Goal: Information Seeking & Learning: Learn about a topic

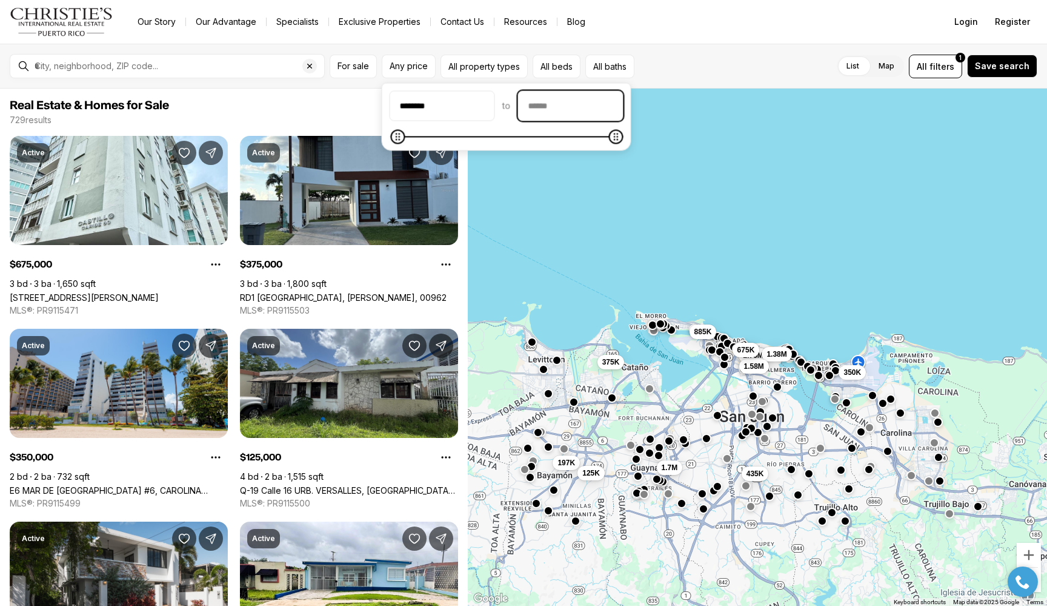
click at [623, 119] on input "priceMax" at bounding box center [571, 106] width 104 height 29
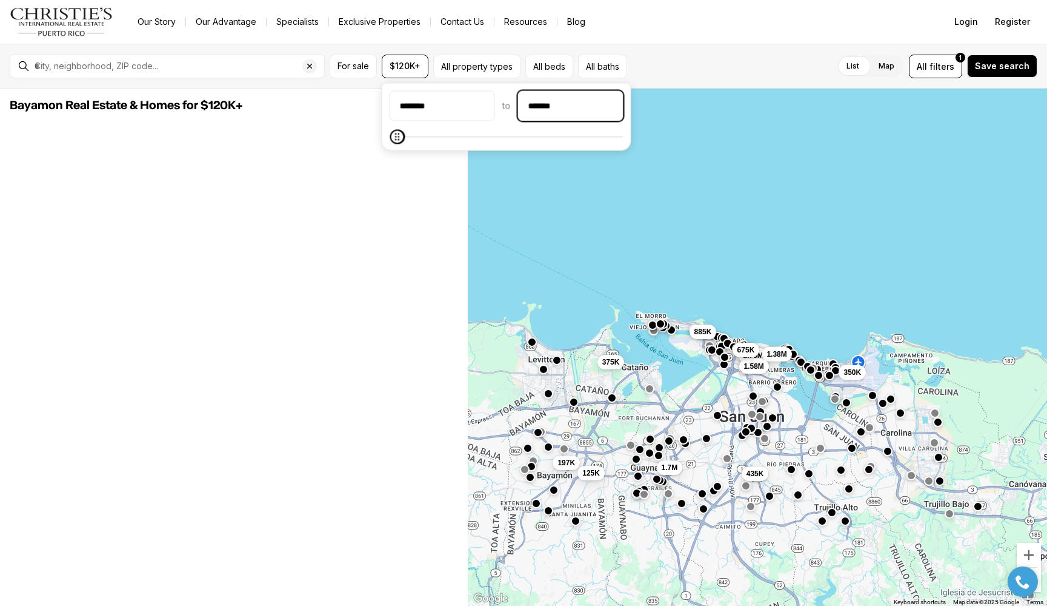
type input "********"
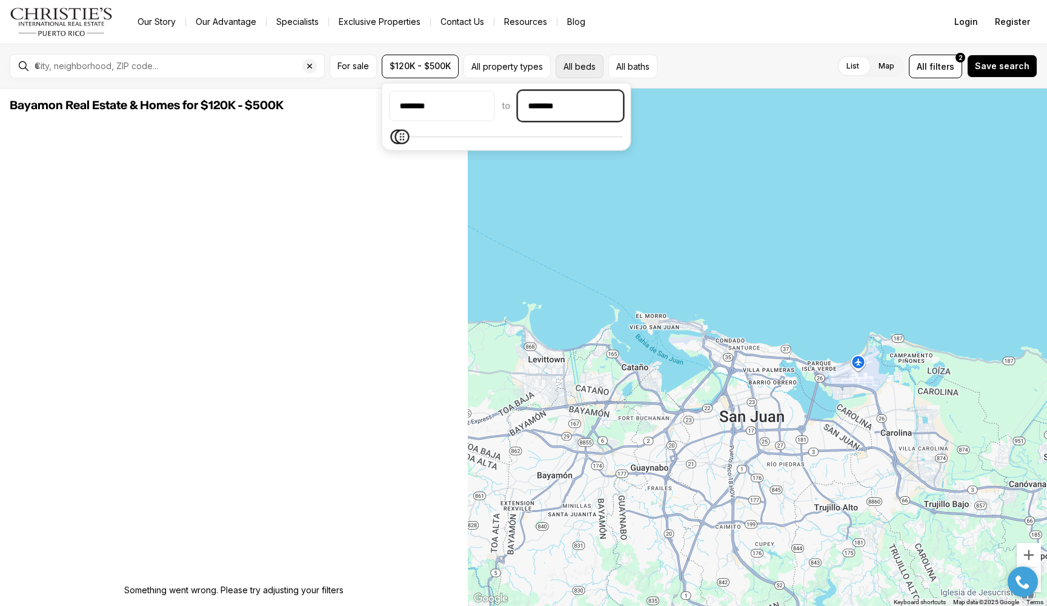
click at [576, 69] on button "All beds" at bounding box center [580, 67] width 48 height 24
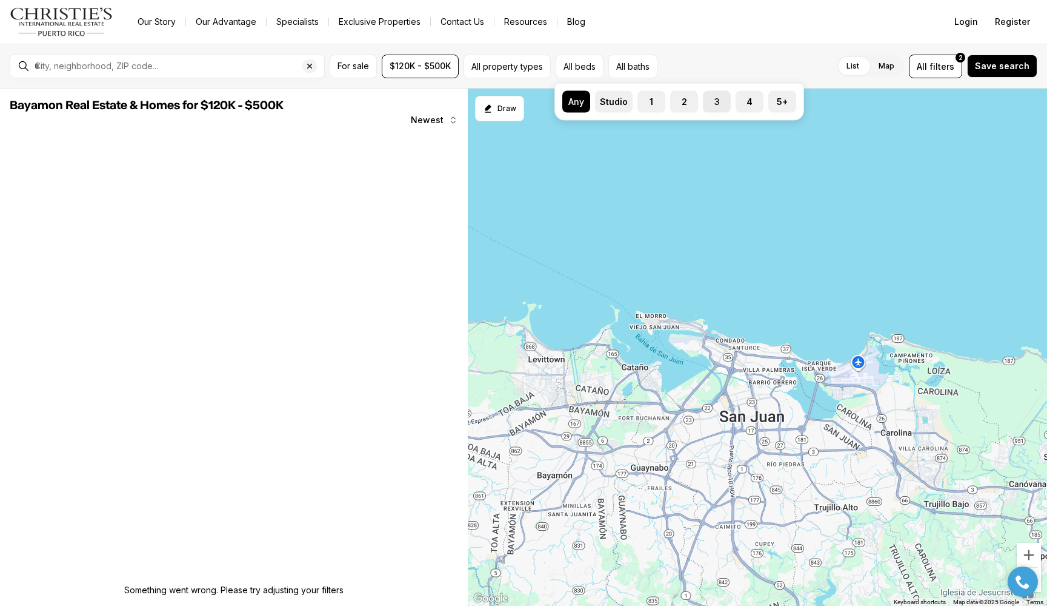
click at [719, 99] on label "3" at bounding box center [717, 102] width 28 height 22
click at [715, 99] on button "3" at bounding box center [709, 97] width 12 height 12
click at [756, 66] on div "List Map List Map All filters 2 Save search" at bounding box center [849, 67] width 378 height 24
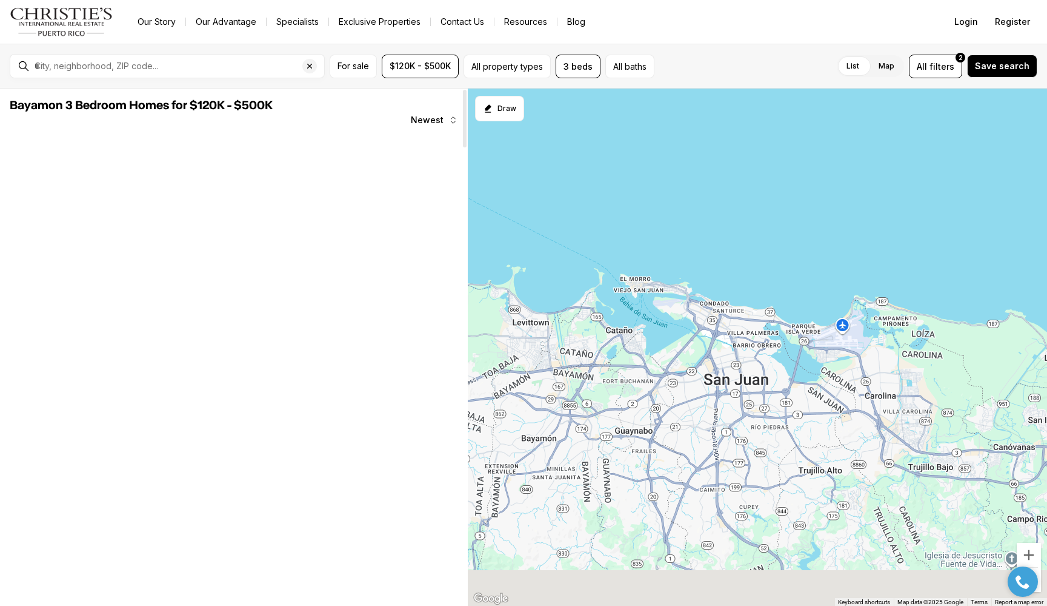
drag, startPoint x: 796, startPoint y: 387, endPoint x: 777, endPoint y: 332, distance: 58.5
click at [777, 332] on div at bounding box center [757, 348] width 579 height 518
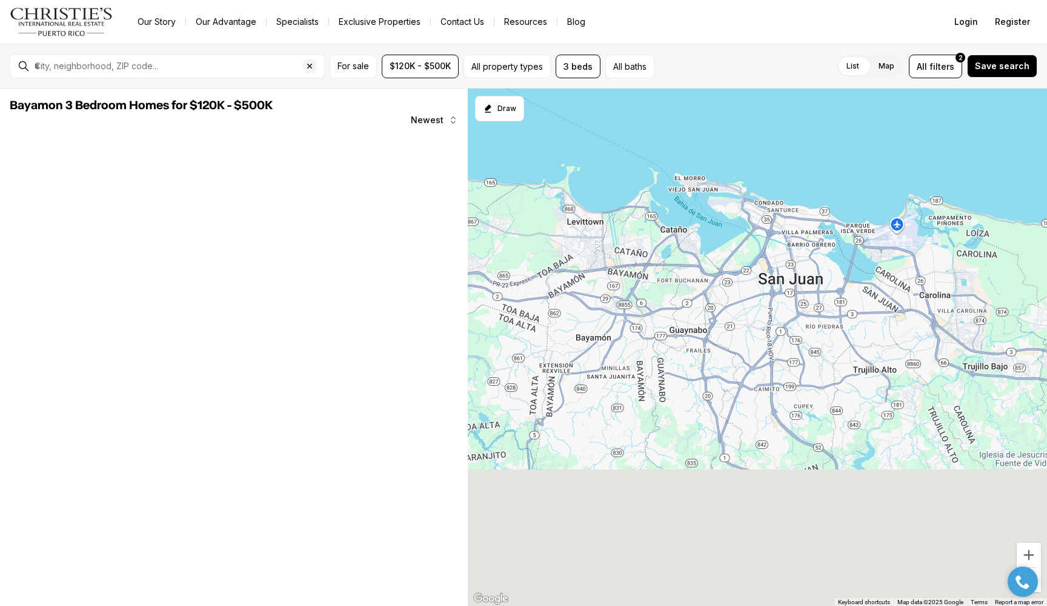
drag, startPoint x: 608, startPoint y: 406, endPoint x: 667, endPoint y: 342, distance: 86.7
click at [667, 342] on div at bounding box center [757, 348] width 579 height 518
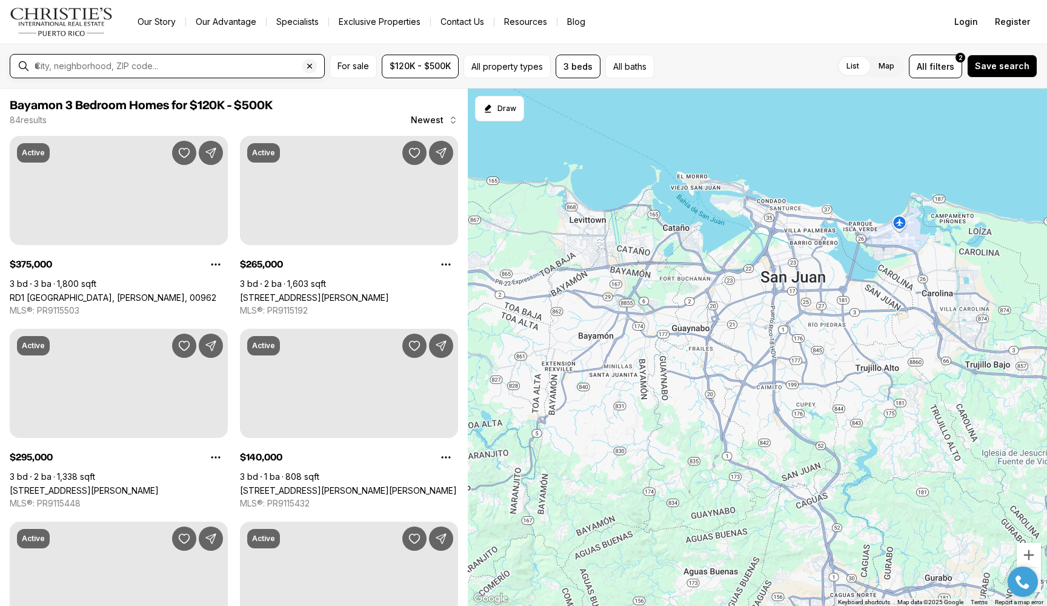
click at [214, 62] on input "text" at bounding box center [177, 66] width 285 height 11
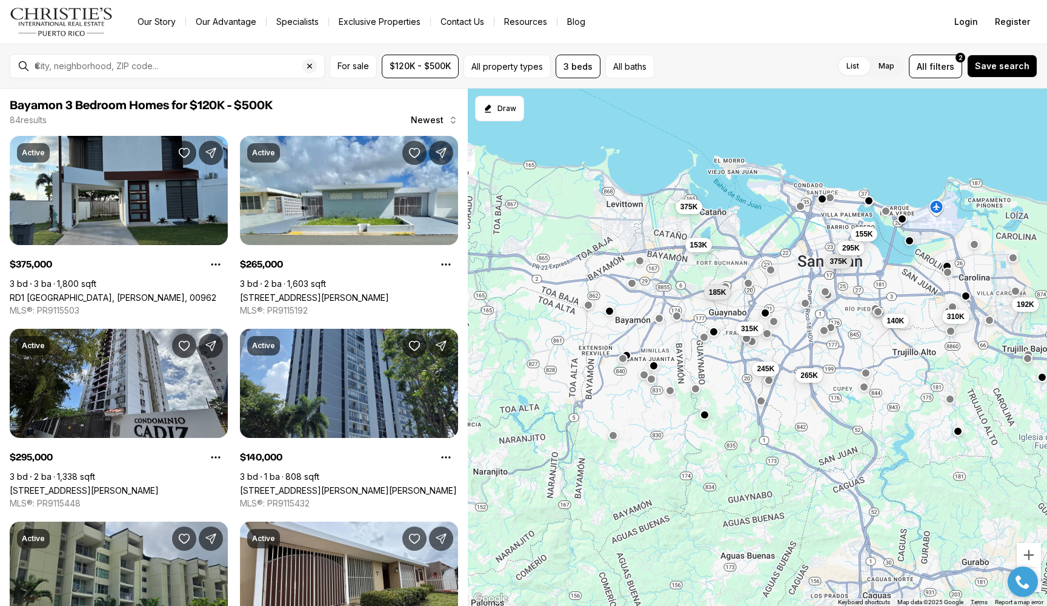
drag, startPoint x: 604, startPoint y: 412, endPoint x: 642, endPoint y: 395, distance: 41.2
click at [642, 395] on div "375K 295K 155K 310K 140K 192K 245K 185K 153K 315K 375K 265K" at bounding box center [757, 348] width 579 height 518
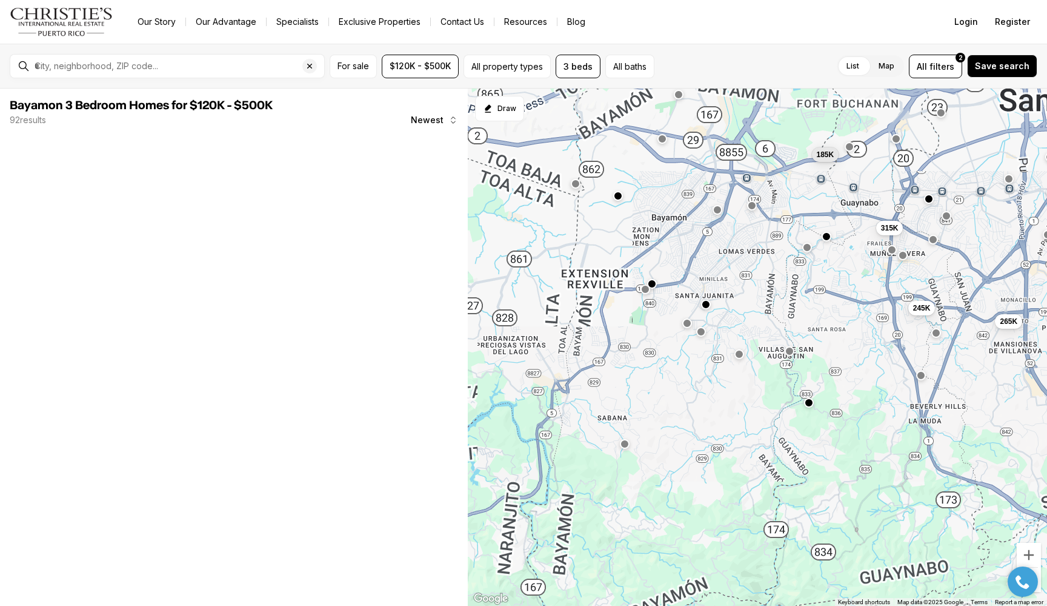
drag, startPoint x: 614, startPoint y: 415, endPoint x: 637, endPoint y: 382, distance: 40.0
click at [637, 382] on div "375K 245K 185K 153K 315K 265K" at bounding box center [757, 348] width 579 height 518
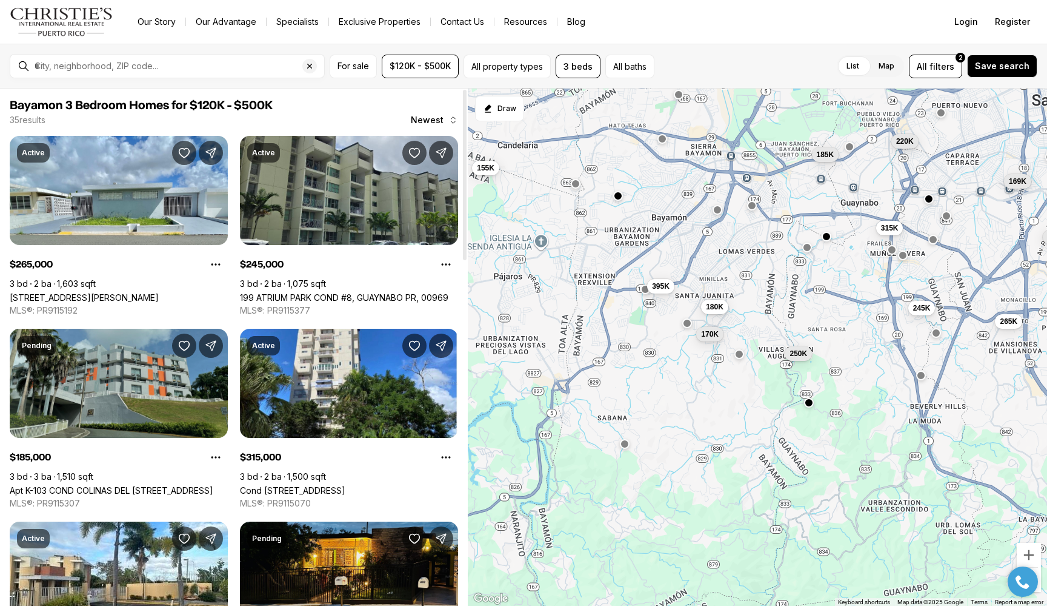
click at [138, 485] on link "Apt K-103 COND COLINAS DEL BOSQUE #K-103, BAYAMON PR, 00956" at bounding box center [112, 490] width 204 height 10
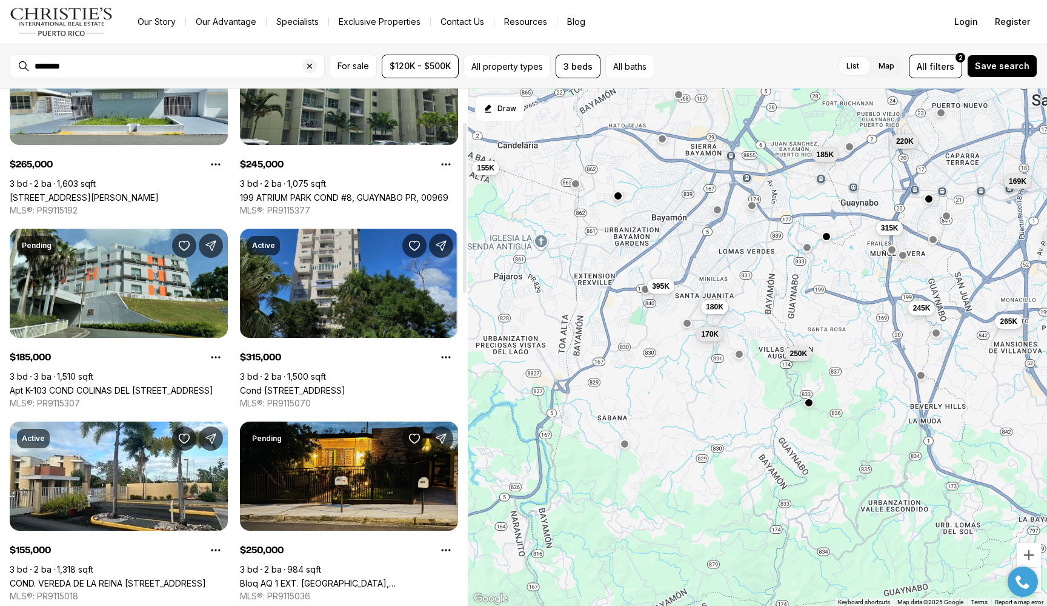
scroll to position [188, 0]
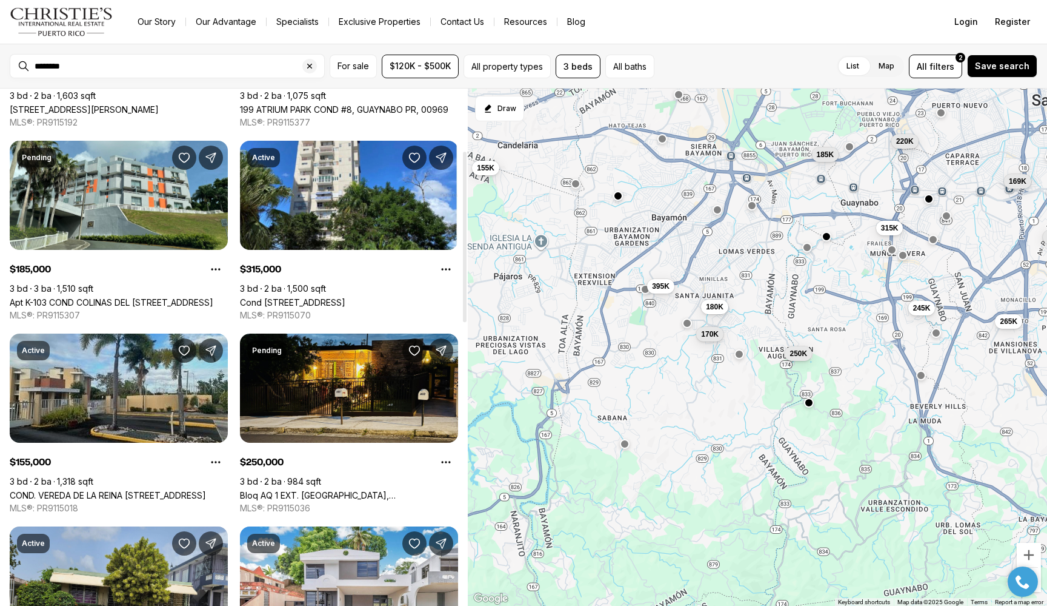
click at [170, 490] on link "COND. VEREDA DE LA REINA [STREET_ADDRESS]" at bounding box center [108, 495] width 196 height 10
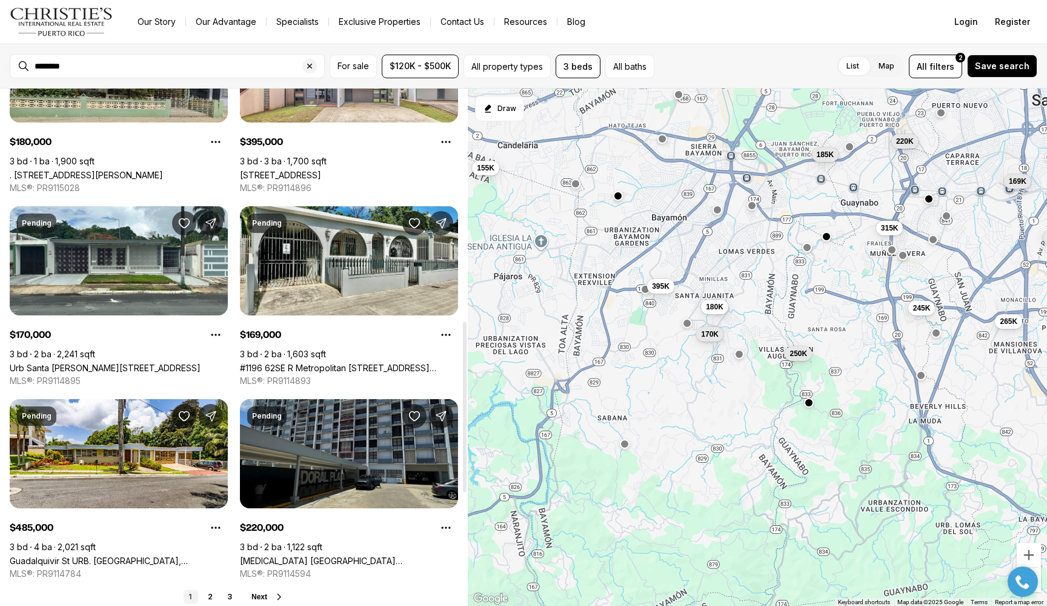
scroll to position [883, 0]
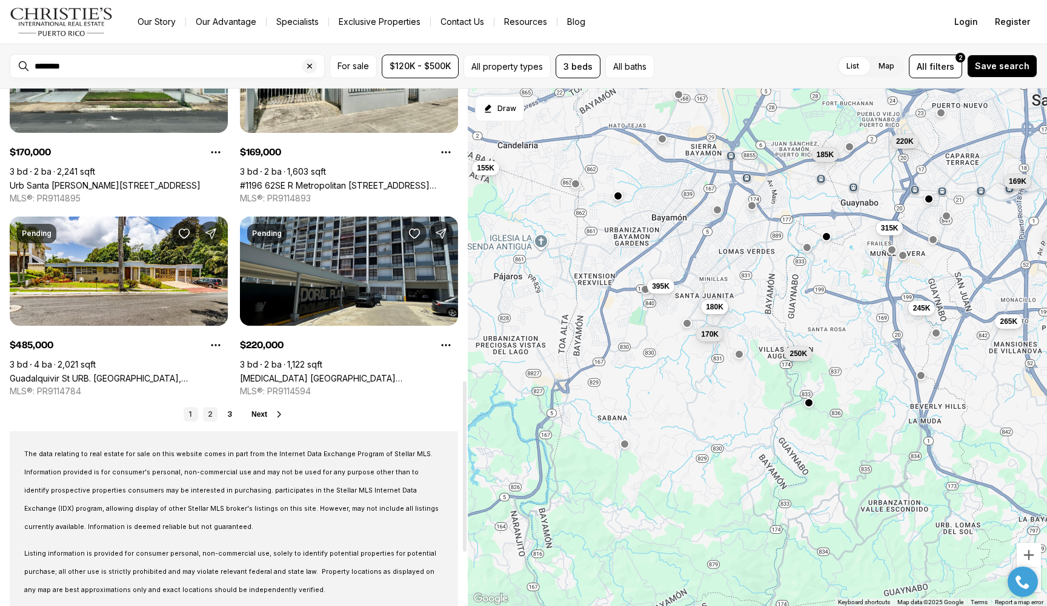
click at [208, 411] on link "2" at bounding box center [210, 414] width 15 height 15
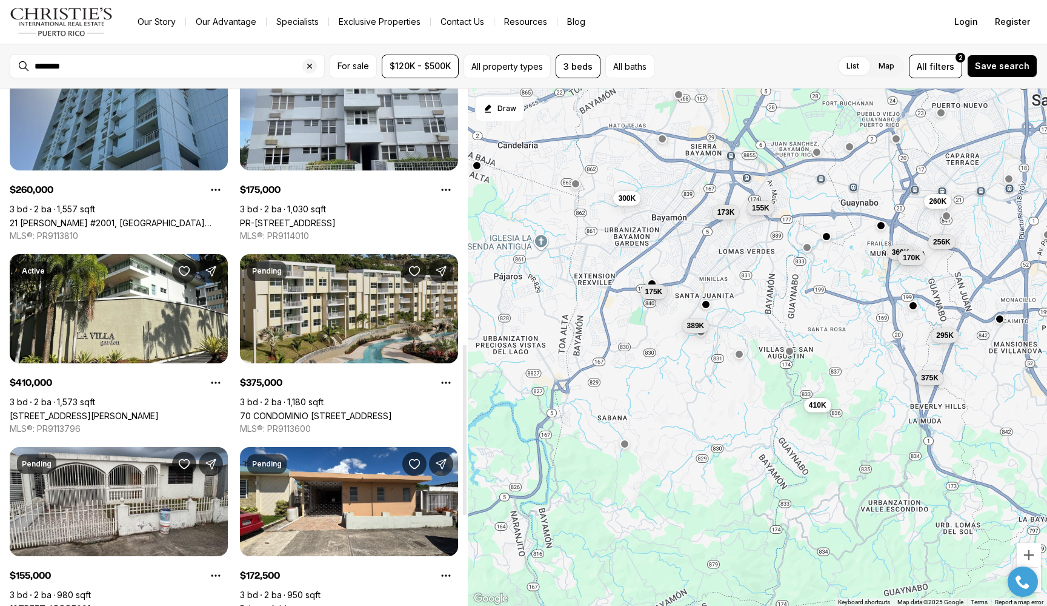
scroll to position [773, 0]
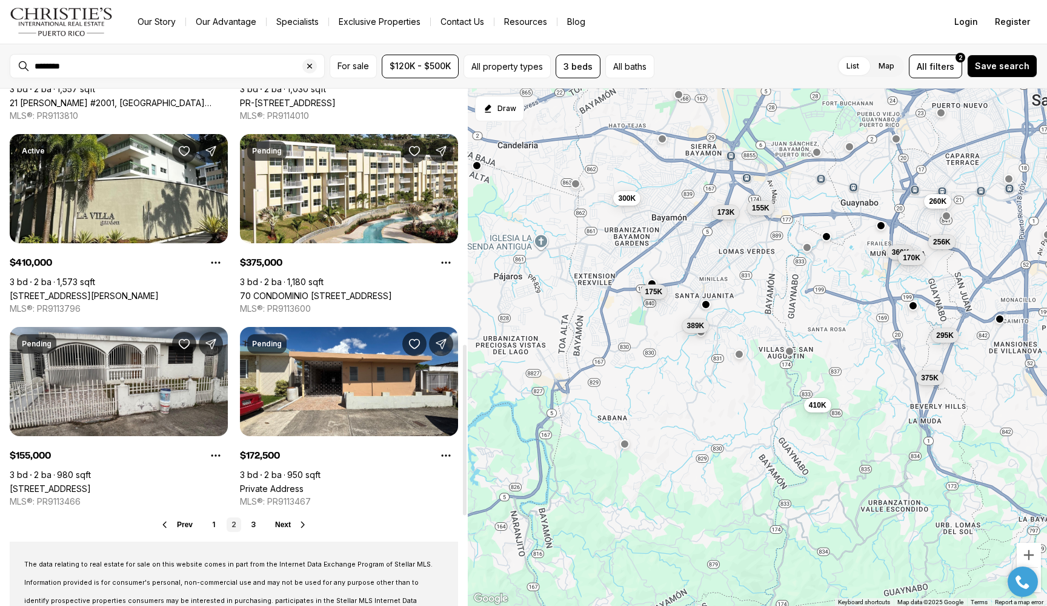
click at [262, 524] on div "Prev 1 2 3 Next" at bounding box center [234, 524] width 449 height 15
click at [248, 525] on link "3" at bounding box center [253, 524] width 15 height 15
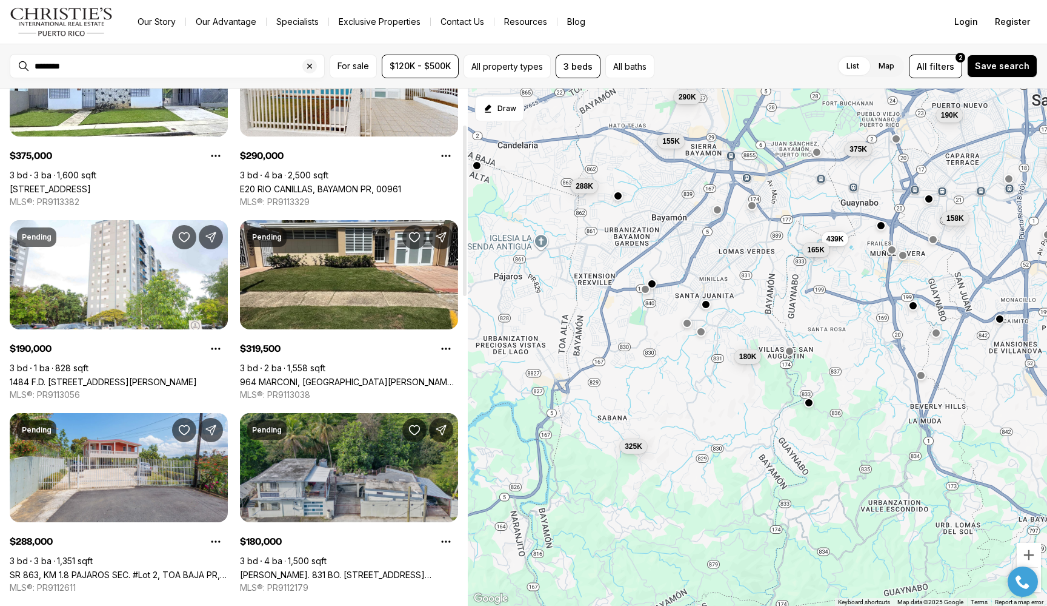
scroll to position [87, 0]
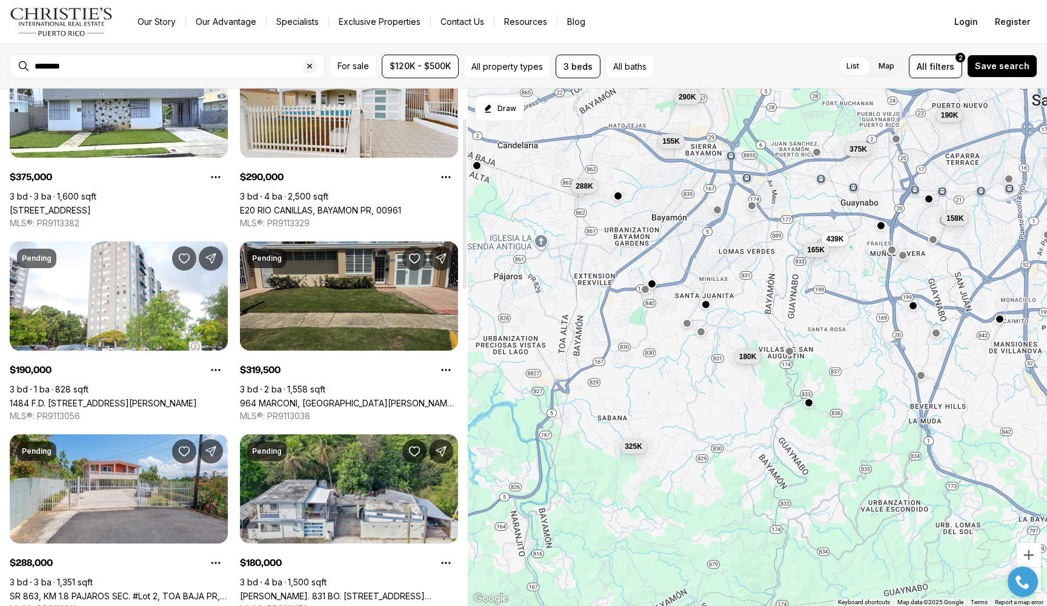
click at [346, 398] on link "964 MARCONI, [GEOGRAPHIC_DATA][PERSON_NAME], 00927" at bounding box center [349, 403] width 218 height 10
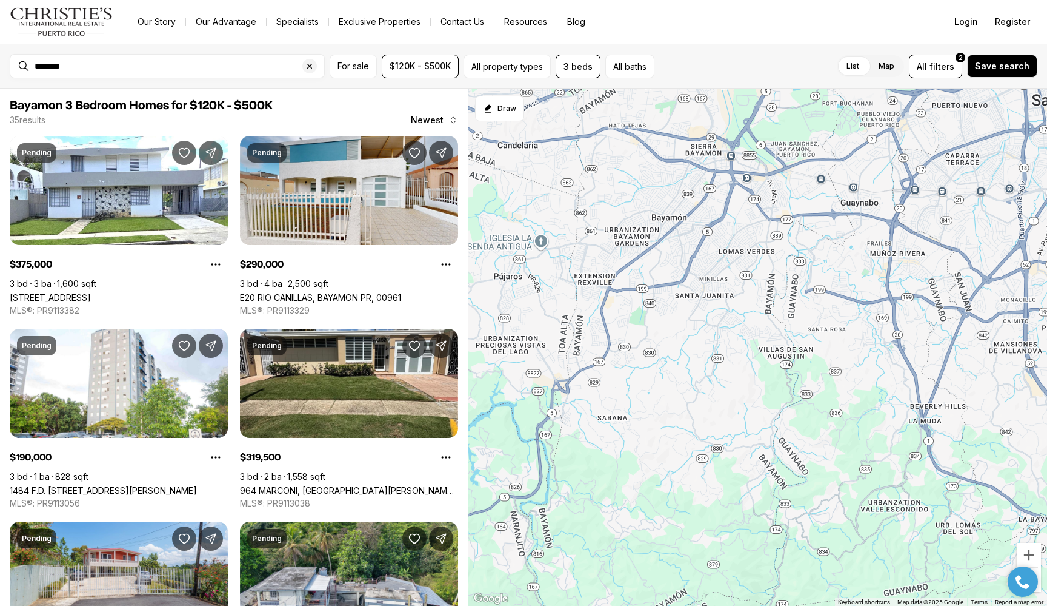
scroll to position [87, 0]
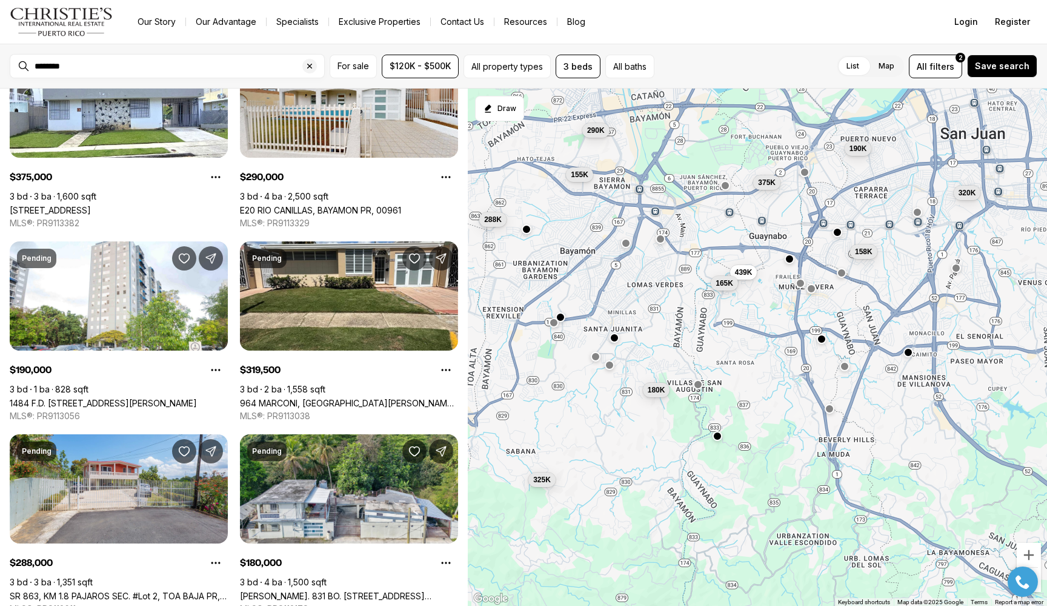
drag, startPoint x: 804, startPoint y: 262, endPoint x: 712, endPoint y: 296, distance: 98.8
click at [712, 296] on div "375K 290K 190K 320K 288K 180K 439K 158K 325K 165K 155K" at bounding box center [757, 348] width 579 height 518
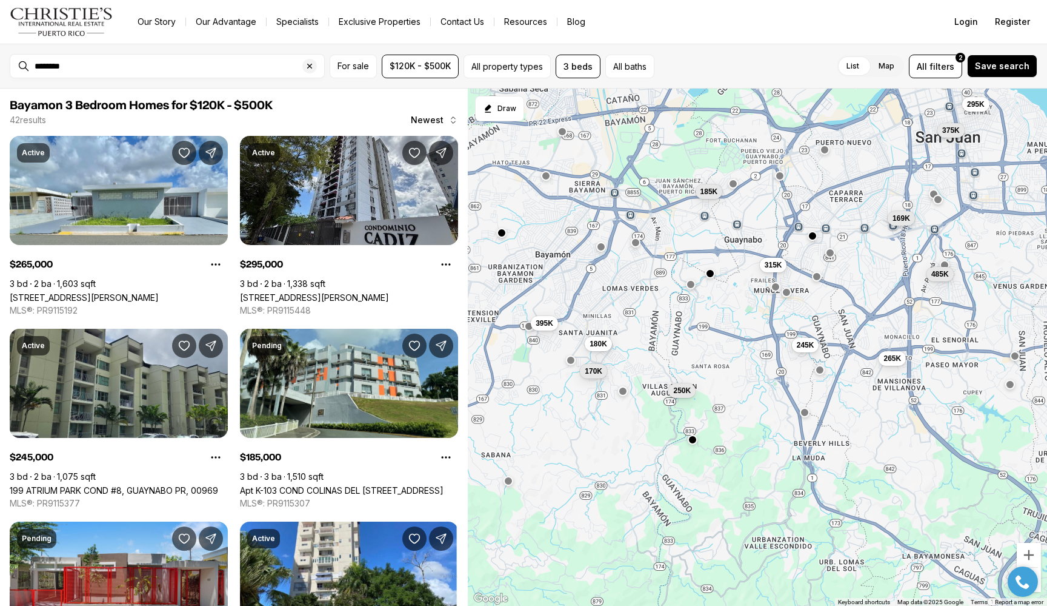
drag, startPoint x: 952, startPoint y: 351, endPoint x: 924, endPoint y: 356, distance: 28.4
click at [924, 356] on div "265K 245K 185K 315K 250K 180K 395K 170K 169K 485K 295K 375K" at bounding box center [757, 348] width 579 height 518
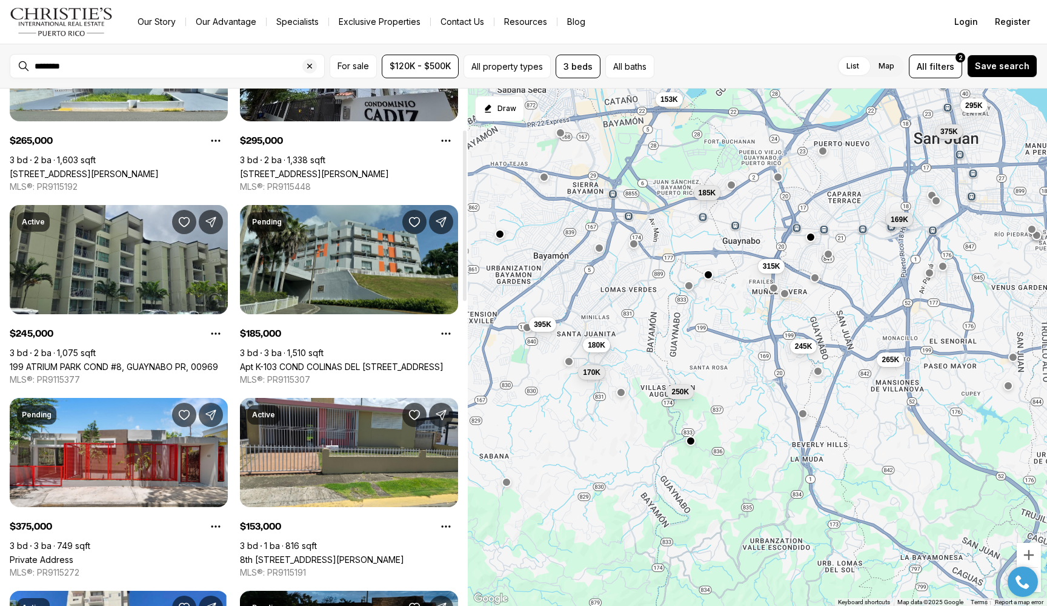
scroll to position [215, 0]
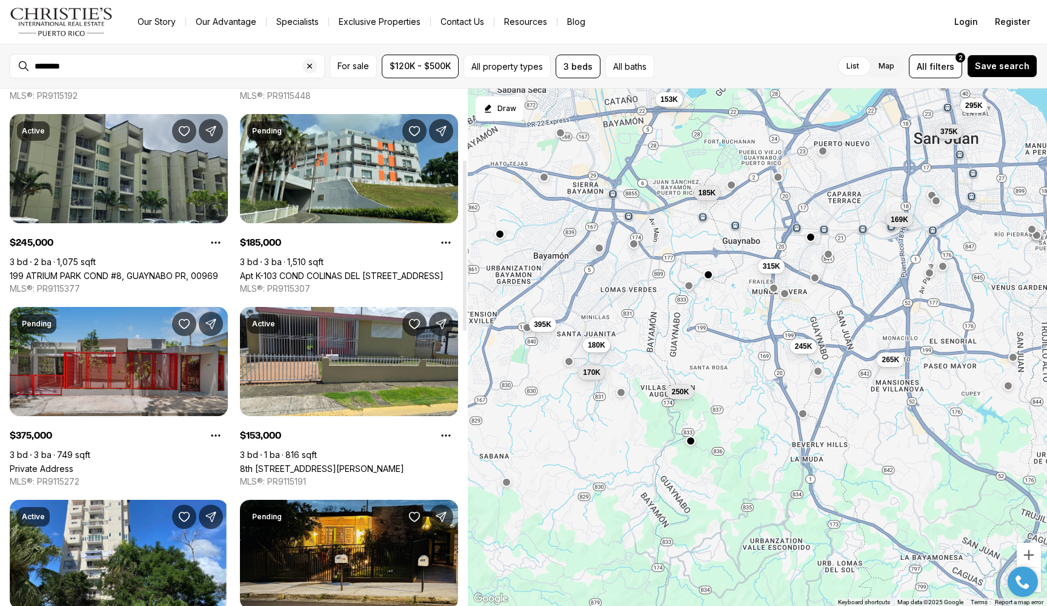
click at [73, 463] on link "Private Address" at bounding box center [42, 468] width 64 height 10
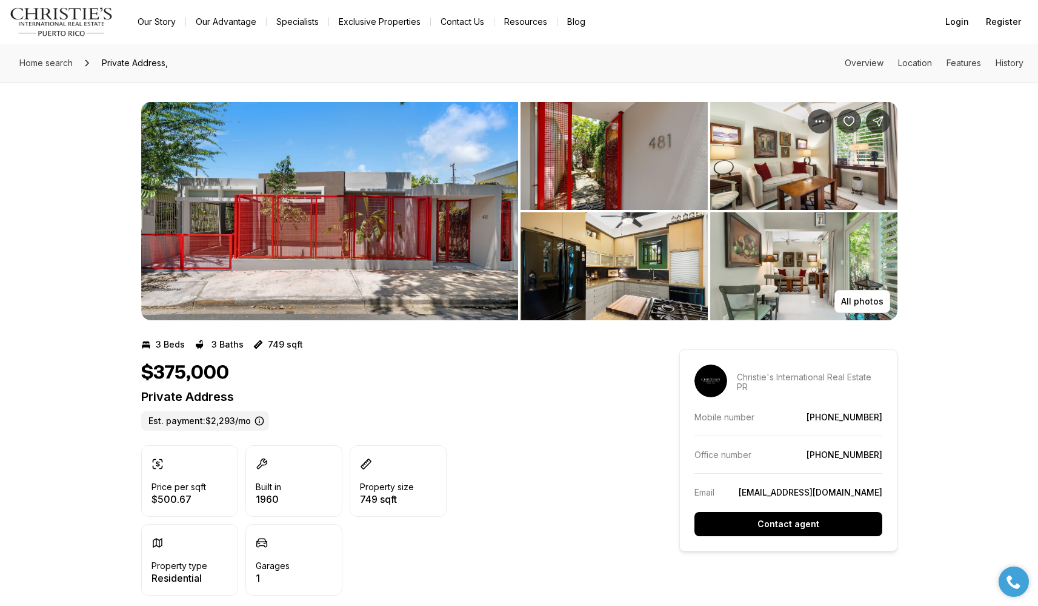
click at [617, 191] on img "View image gallery" at bounding box center [614, 156] width 187 height 108
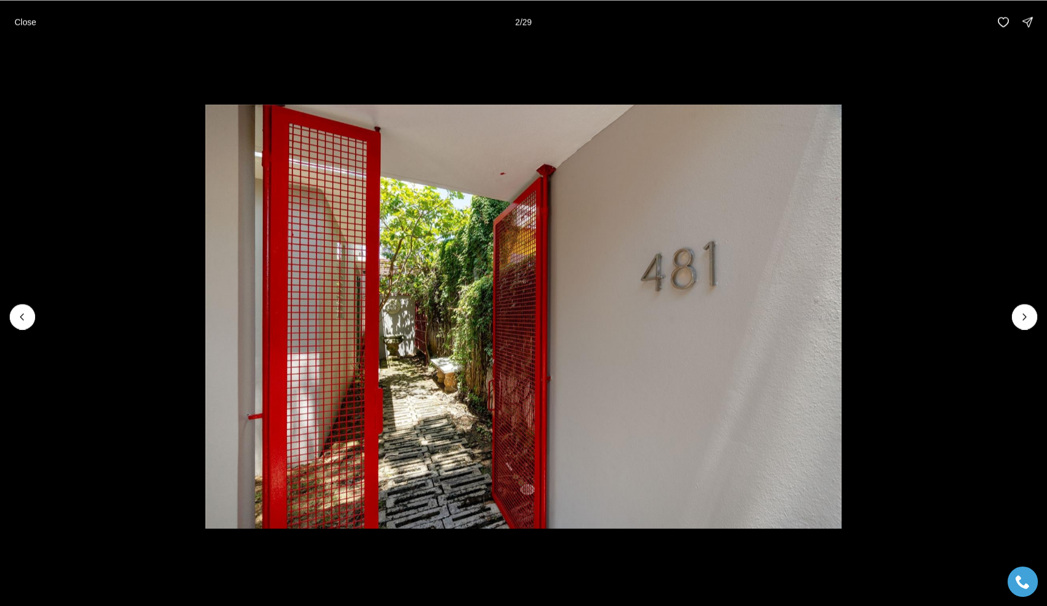
click at [1038, 309] on li "2 of 29" at bounding box center [523, 316] width 1047 height 545
click at [1031, 316] on button "Next slide" at bounding box center [1024, 316] width 25 height 25
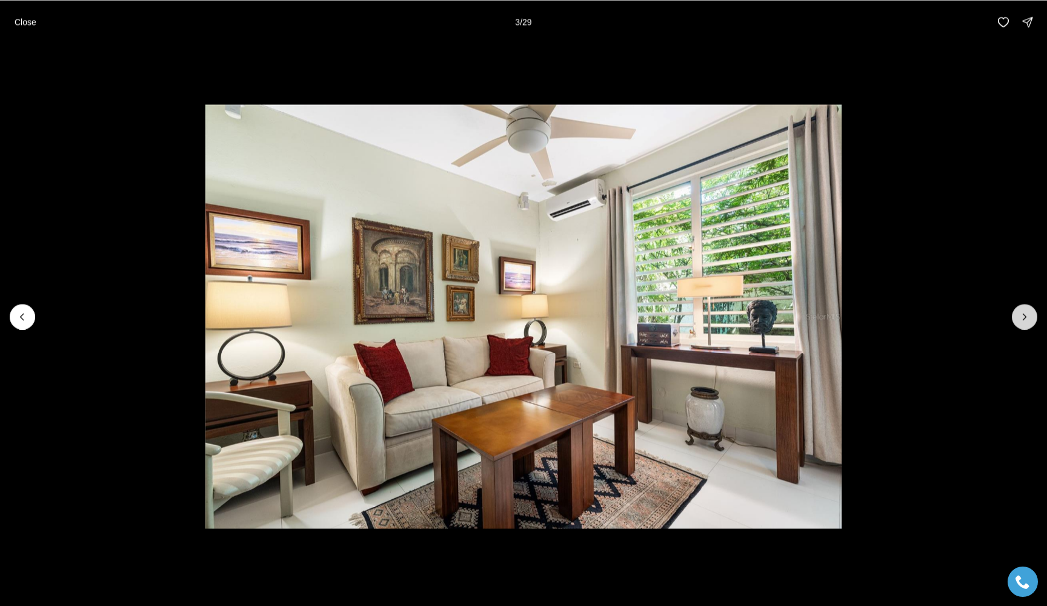
click at [1027, 319] on icon "Next slide" at bounding box center [1025, 316] width 12 height 12
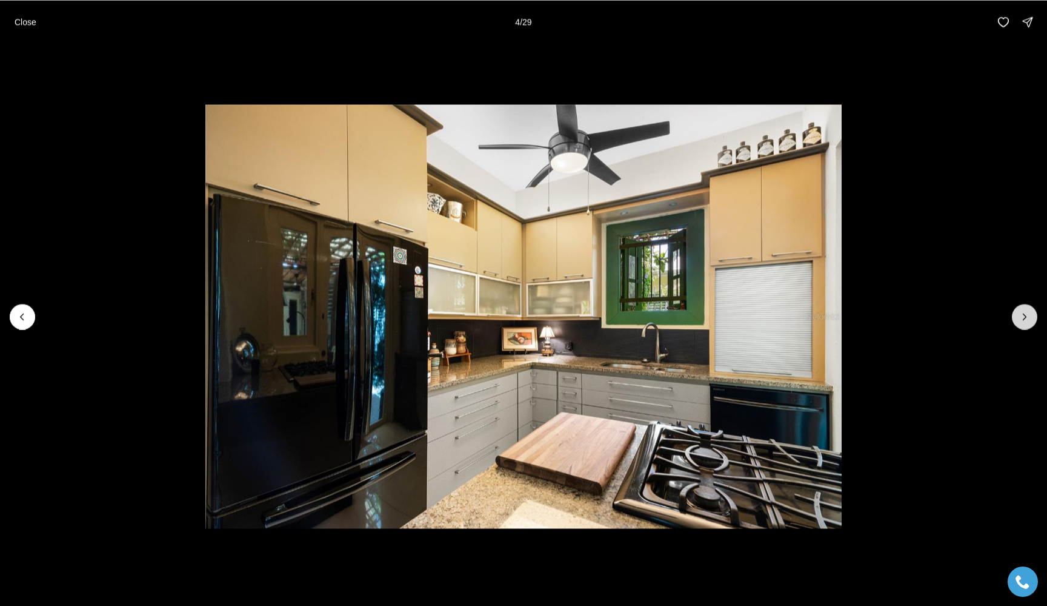
click at [1027, 319] on icon "Next slide" at bounding box center [1025, 316] width 12 height 12
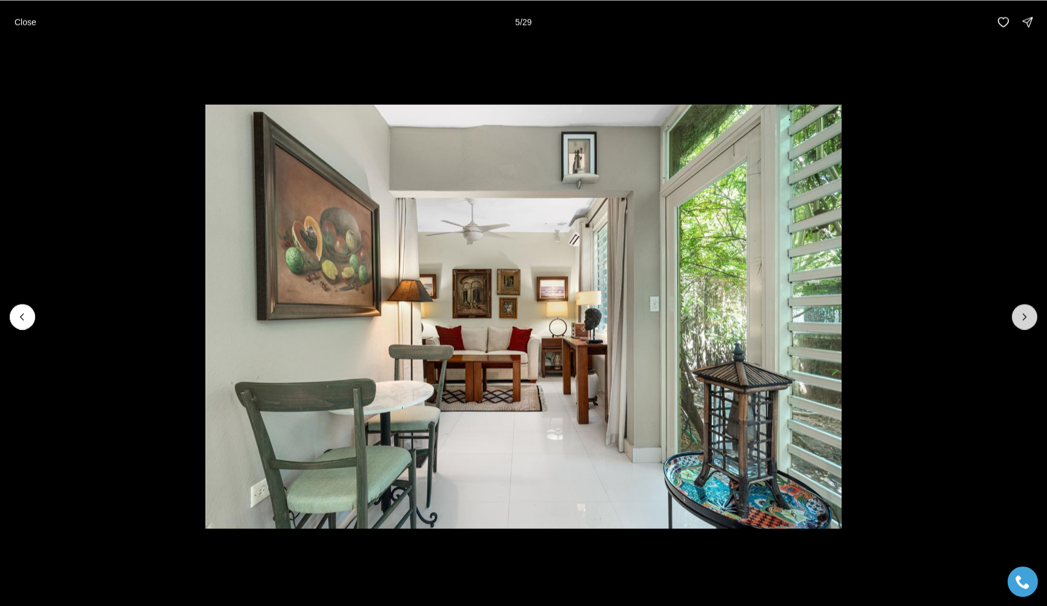
click at [1027, 319] on icon "Next slide" at bounding box center [1025, 316] width 12 height 12
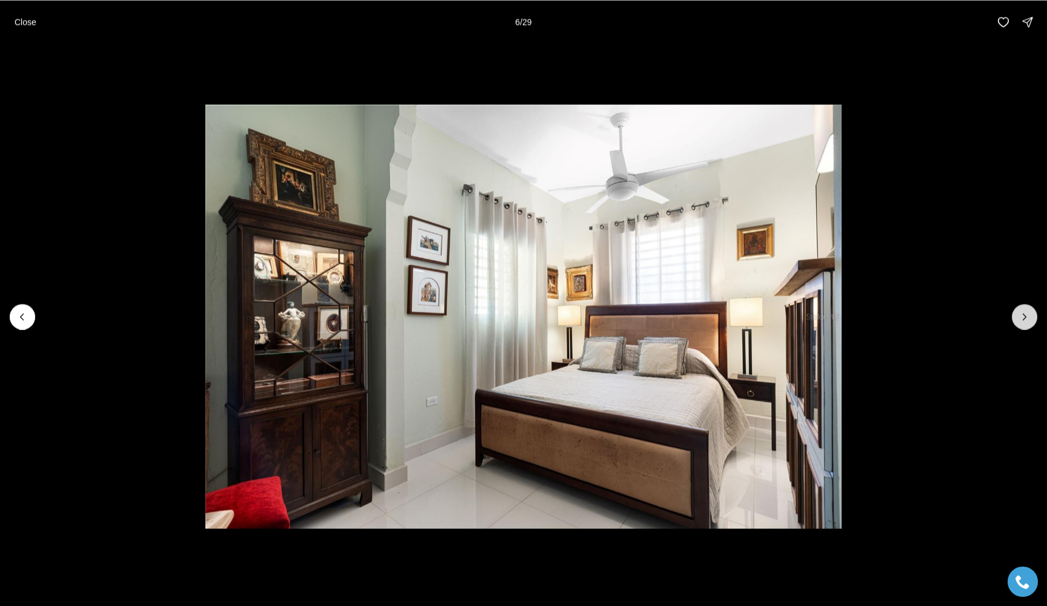
click at [1027, 319] on icon "Next slide" at bounding box center [1025, 316] width 12 height 12
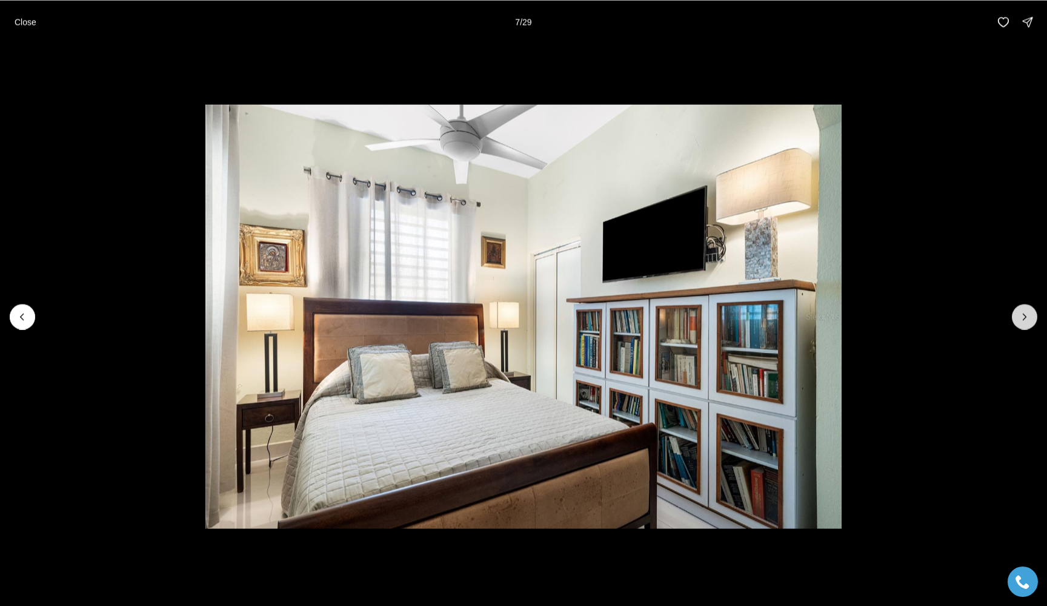
click at [1027, 319] on icon "Next slide" at bounding box center [1025, 316] width 12 height 12
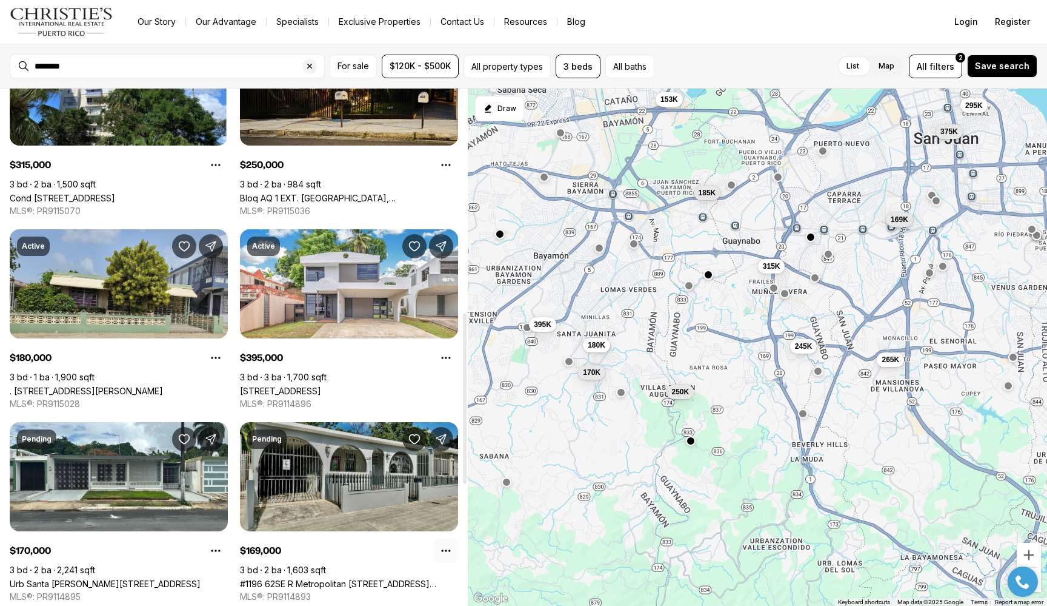
scroll to position [804, 0]
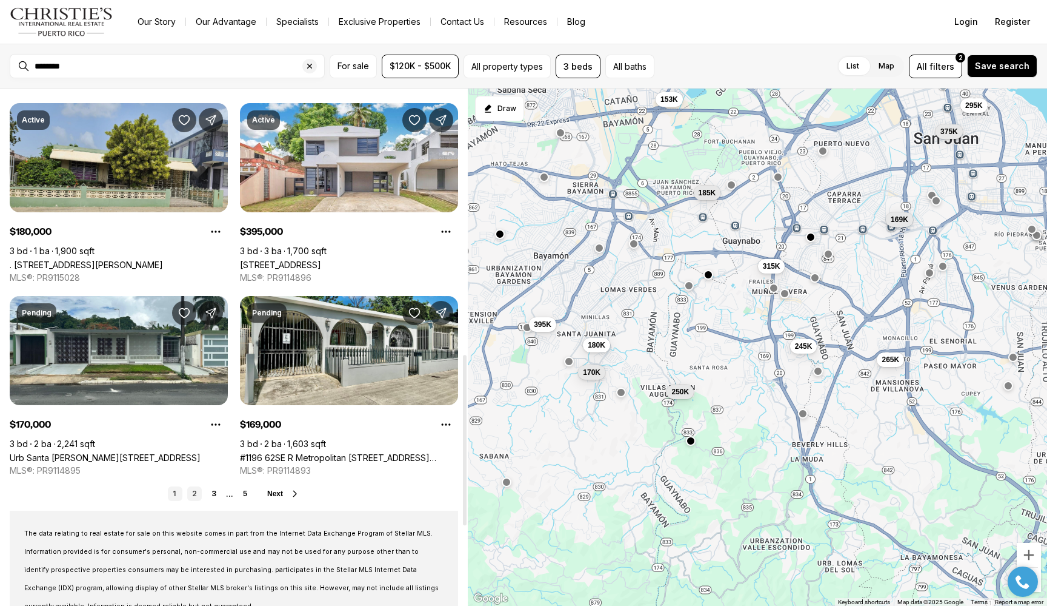
click at [196, 493] on link "2" at bounding box center [194, 493] width 15 height 15
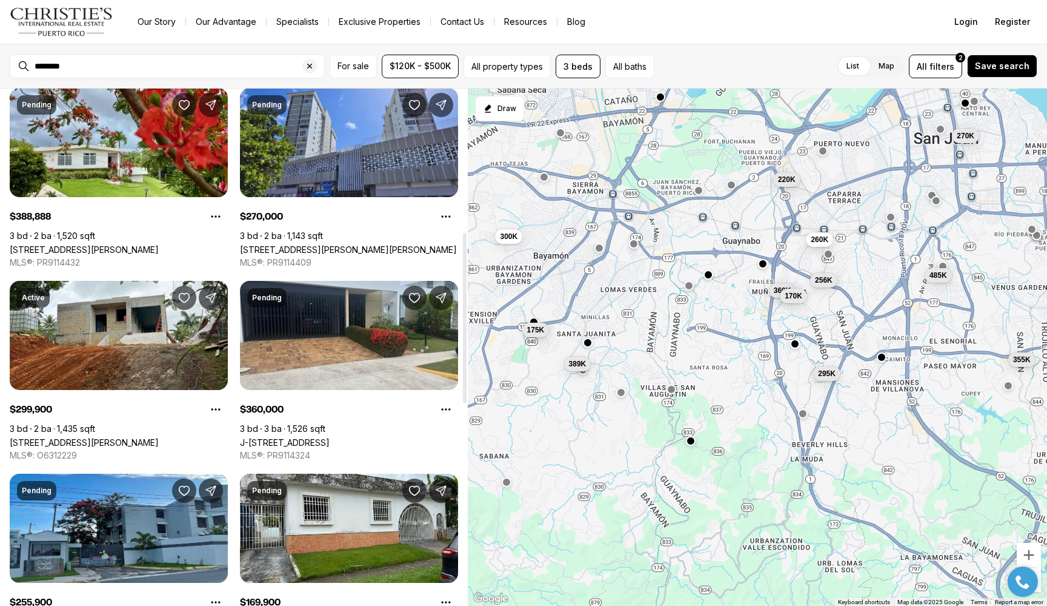
scroll to position [436, 0]
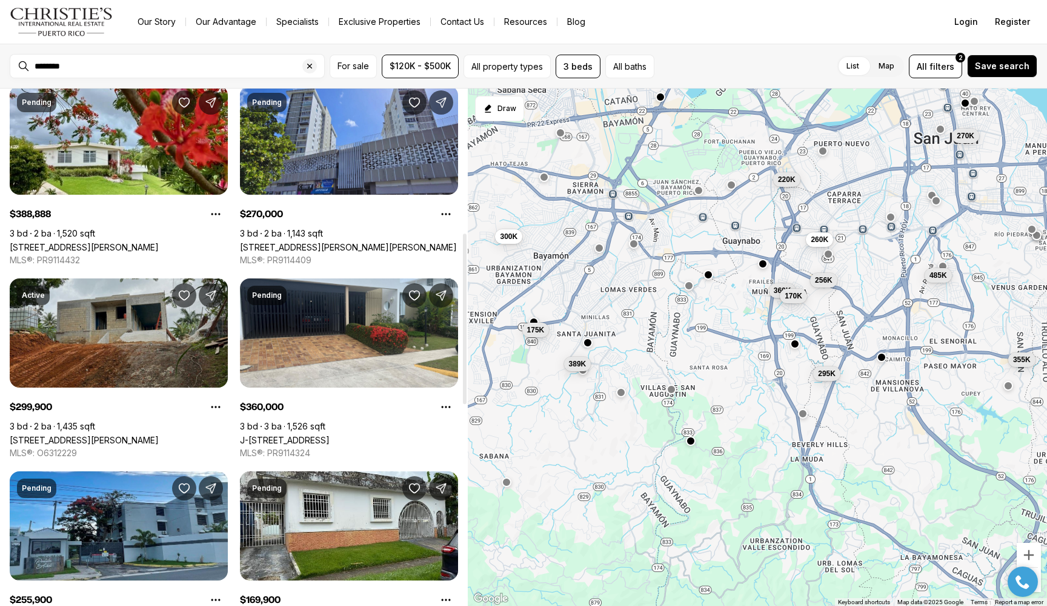
click at [116, 435] on link "[STREET_ADDRESS][PERSON_NAME]" at bounding box center [84, 440] width 149 height 10
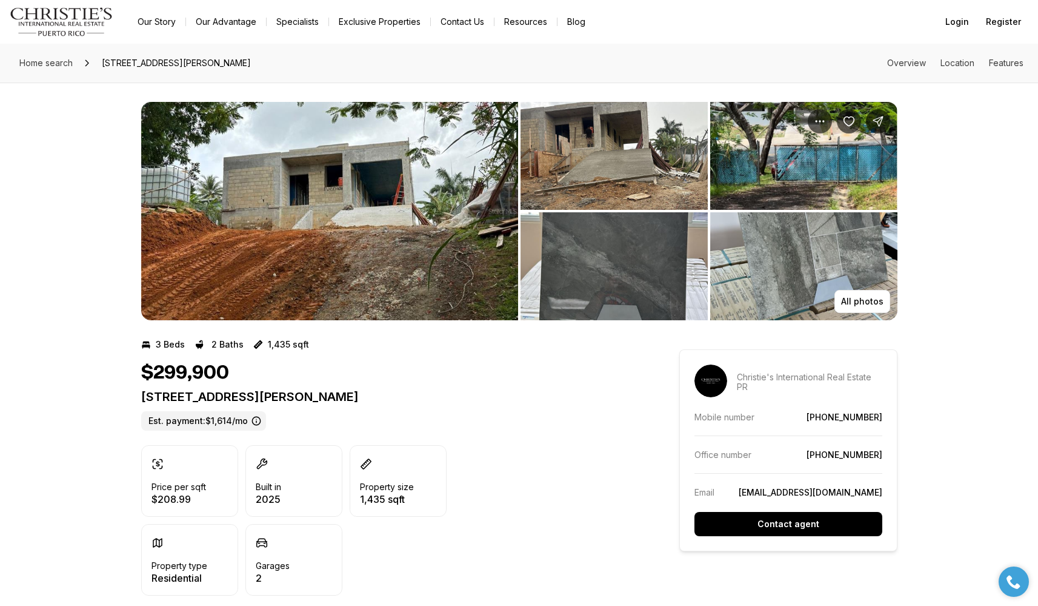
click at [662, 182] on img "View image gallery" at bounding box center [614, 156] width 187 height 108
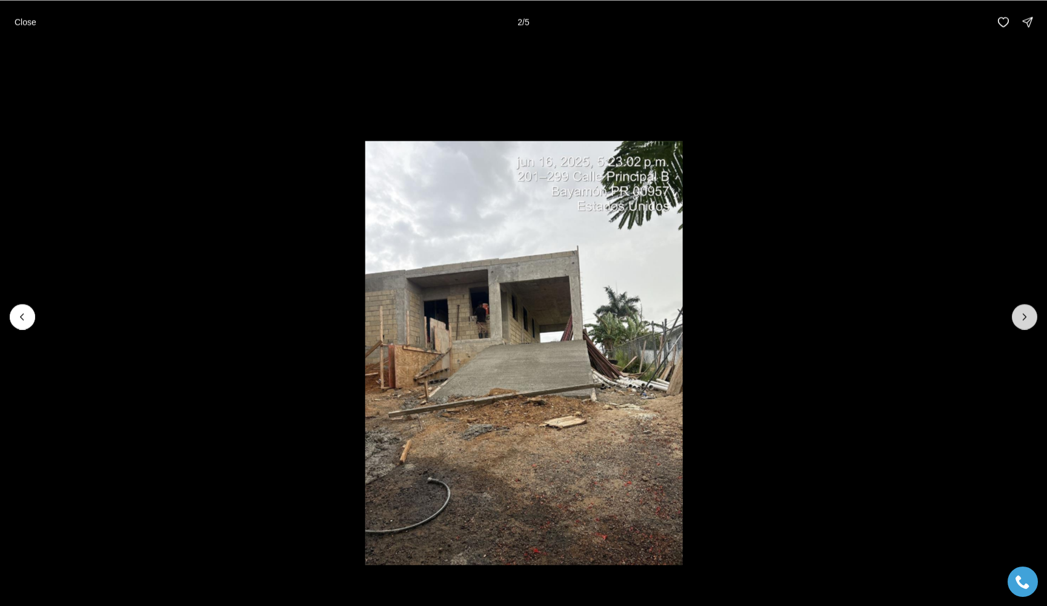
click at [1021, 308] on button "Next slide" at bounding box center [1024, 316] width 25 height 25
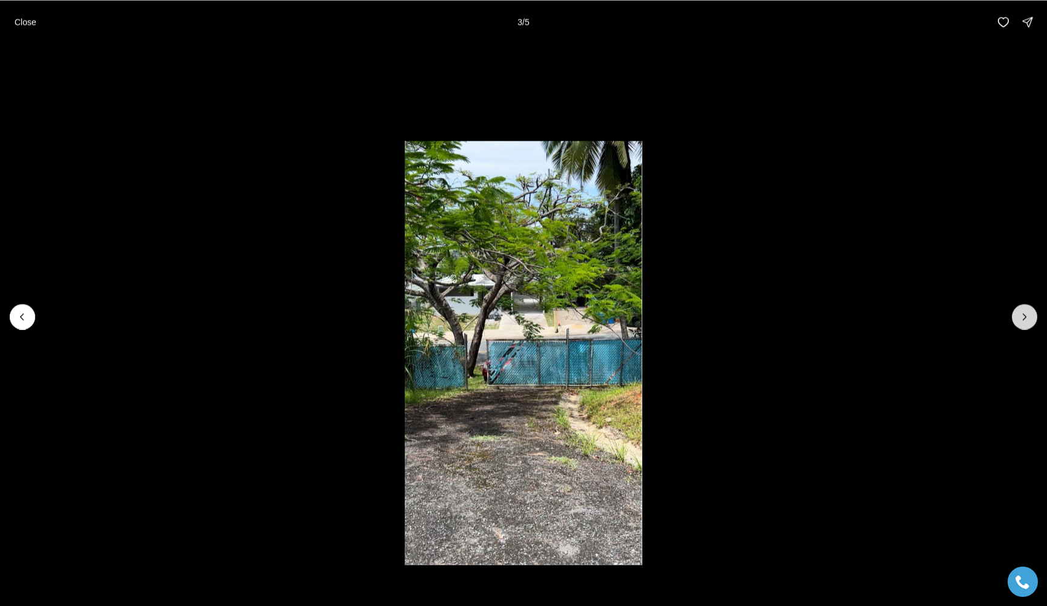
click at [1021, 309] on button "Next slide" at bounding box center [1024, 316] width 25 height 25
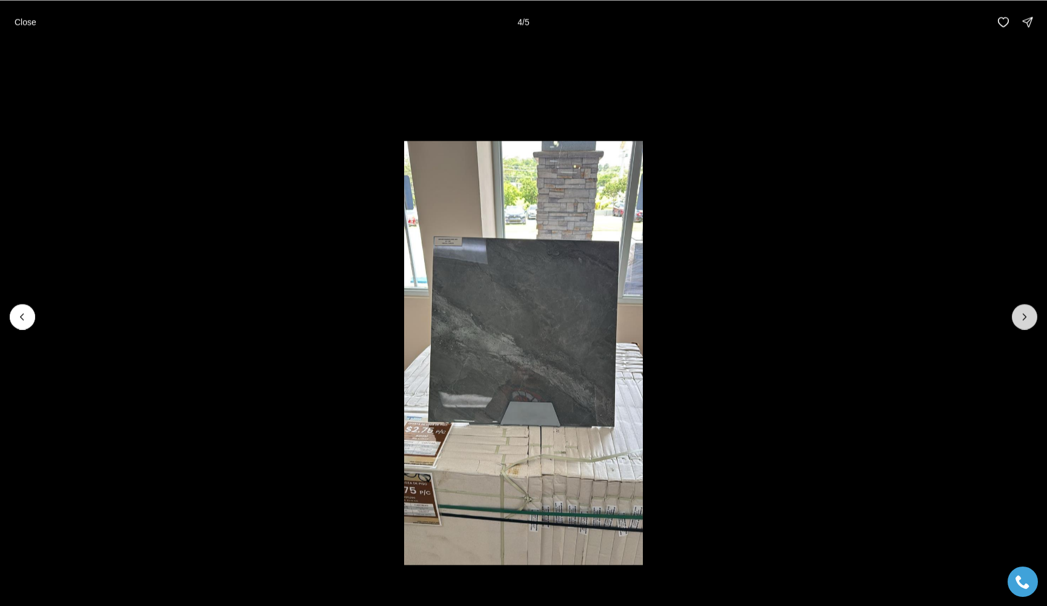
click at [1021, 309] on button "Next slide" at bounding box center [1024, 316] width 25 height 25
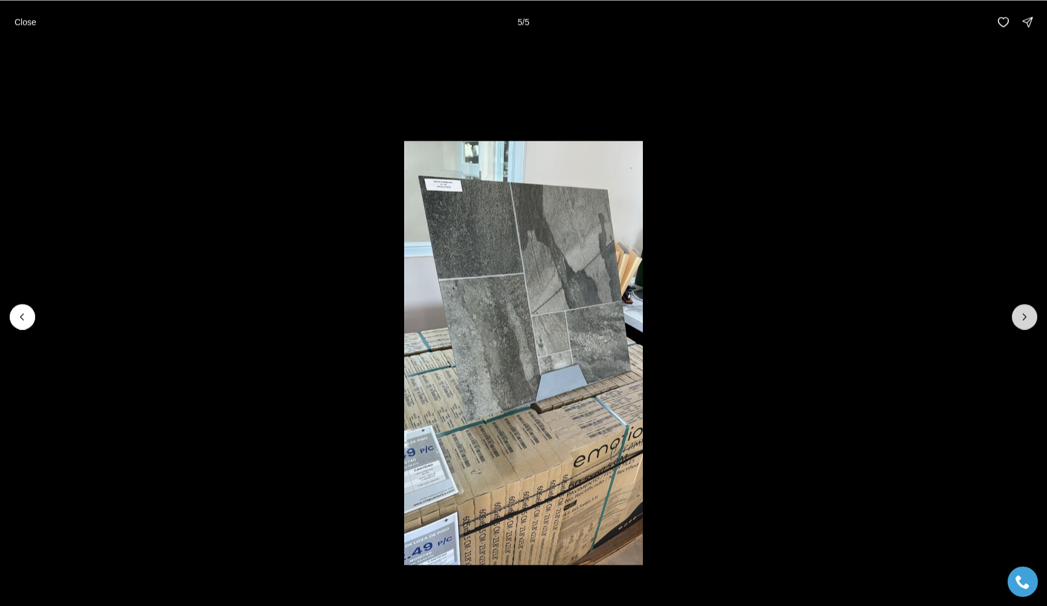
click at [1021, 309] on div at bounding box center [1024, 316] width 25 height 25
click at [1024, 314] on div at bounding box center [1024, 316] width 25 height 25
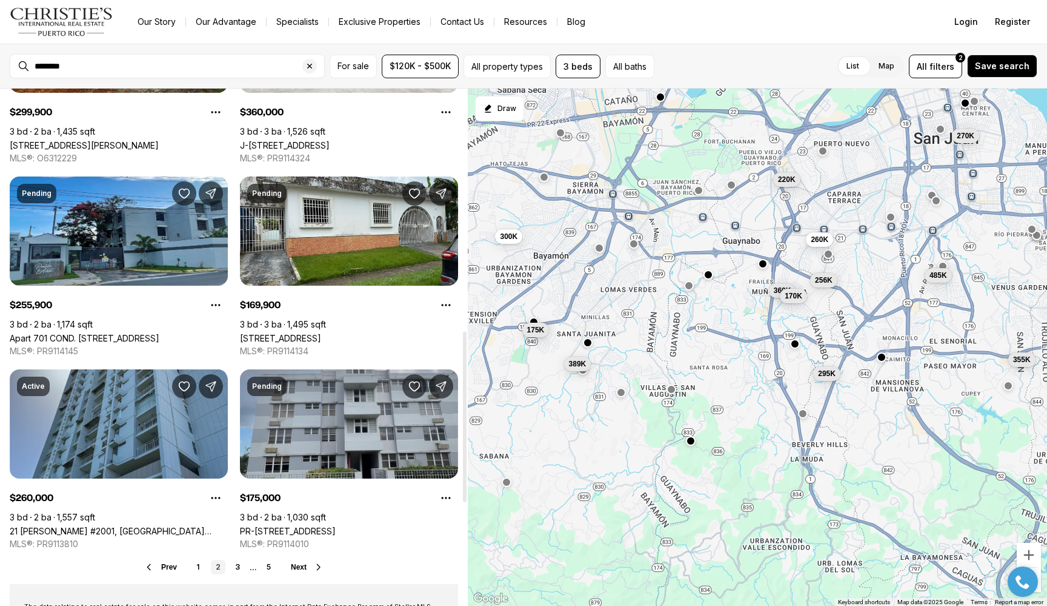
scroll to position [741, 0]
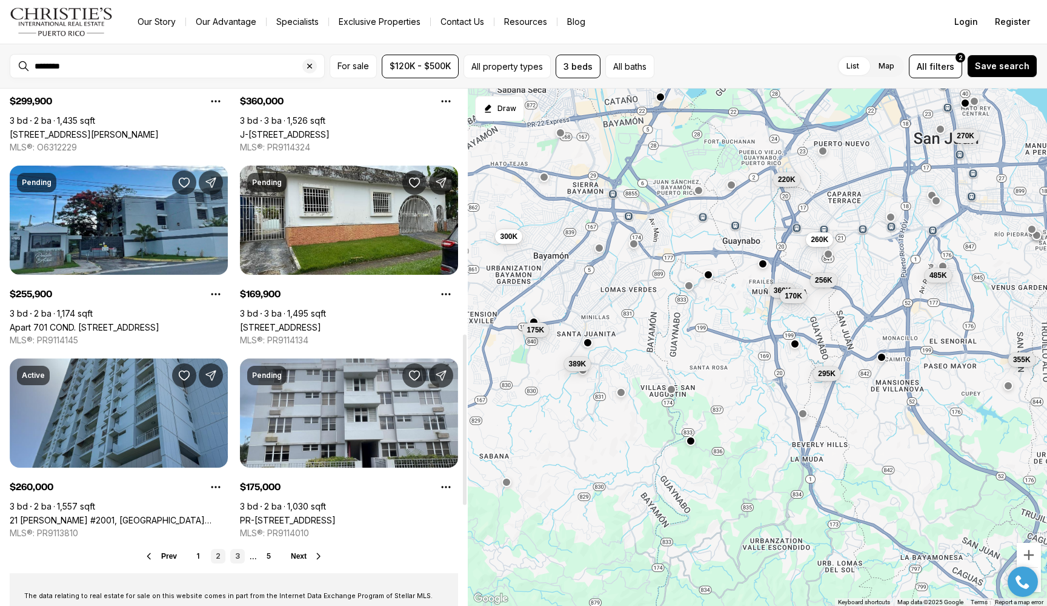
click at [236, 560] on link "3" at bounding box center [237, 556] width 15 height 15
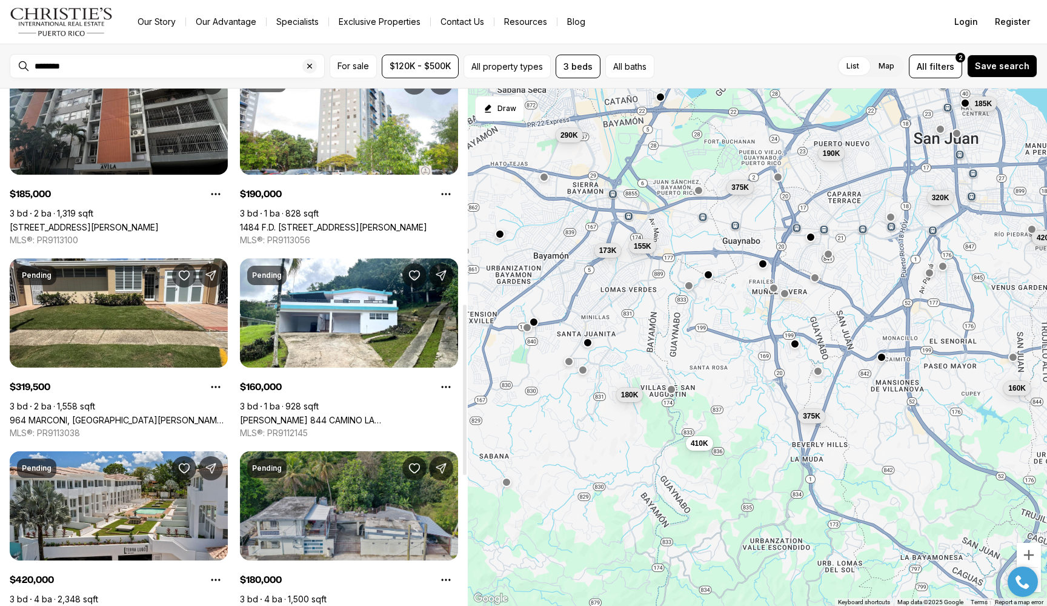
scroll to position [741, 0]
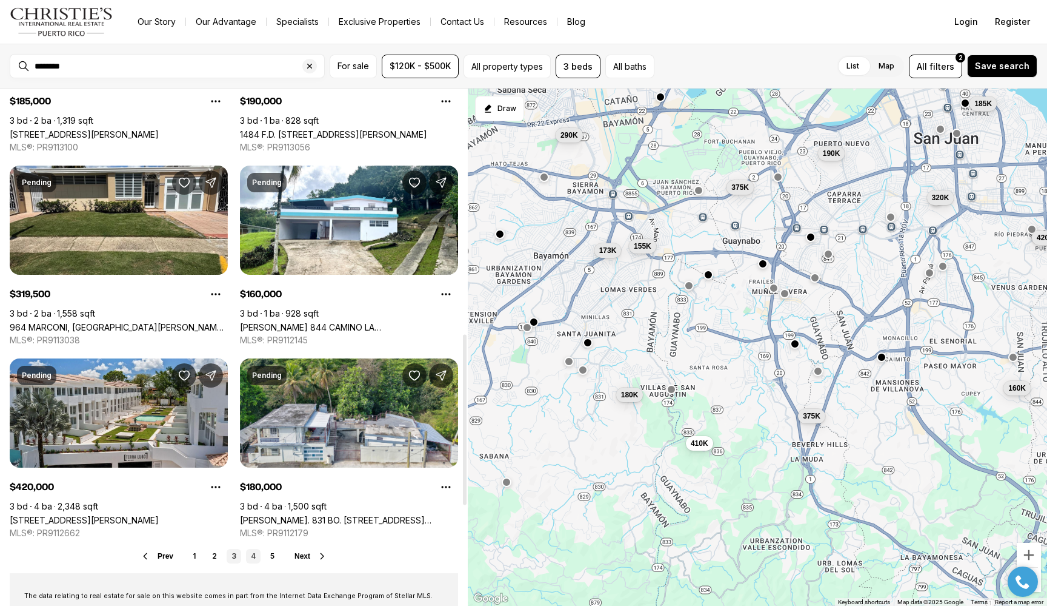
click at [255, 557] on link "4" at bounding box center [253, 556] width 15 height 15
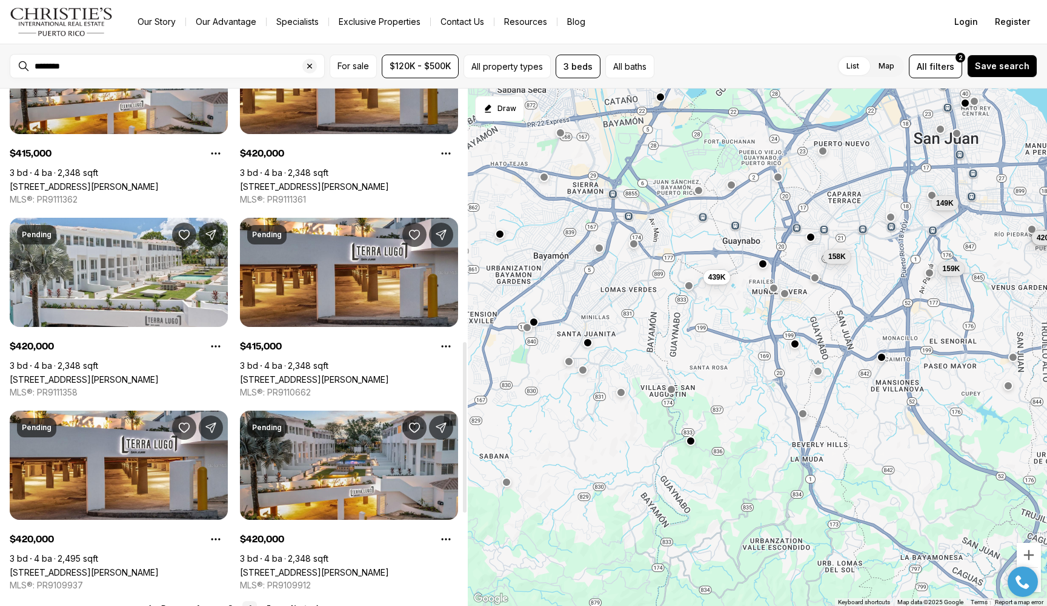
scroll to position [764, 0]
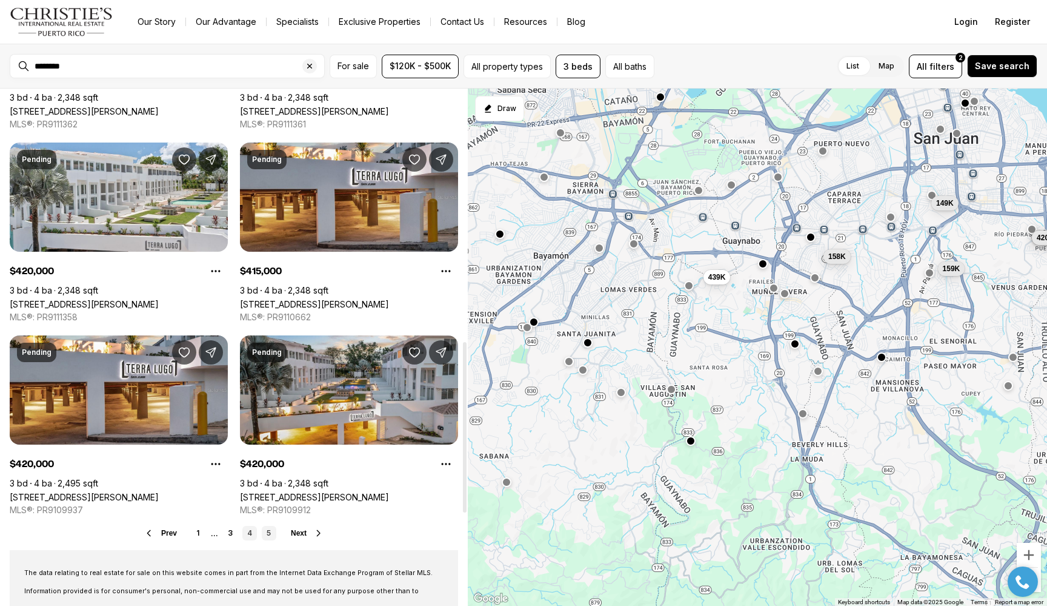
click at [269, 530] on link "5" at bounding box center [269, 533] width 15 height 15
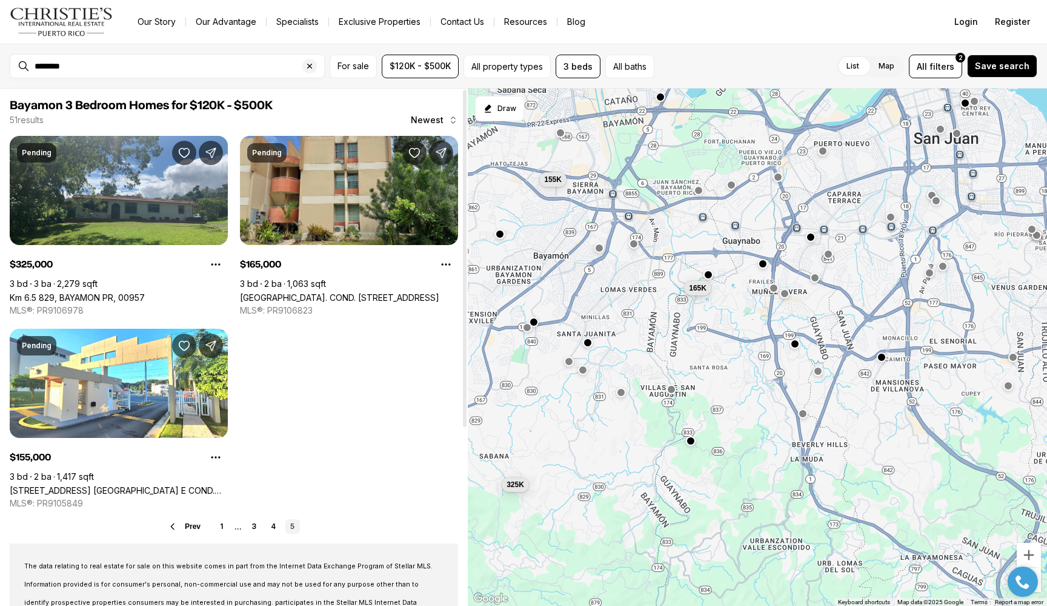
scroll to position [88, 0]
